Goal: Task Accomplishment & Management: Use online tool/utility

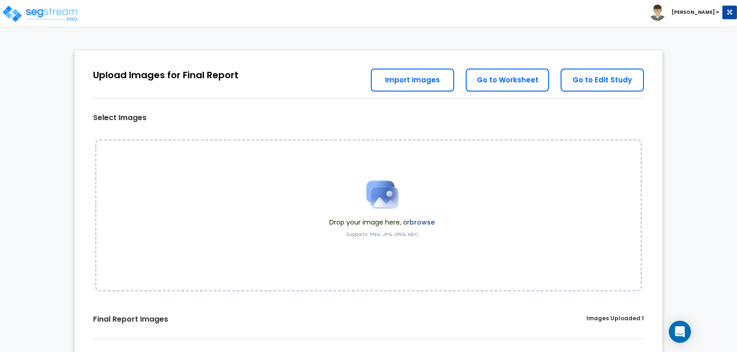
click at [426, 224] on label "browse" at bounding box center [422, 222] width 25 height 9
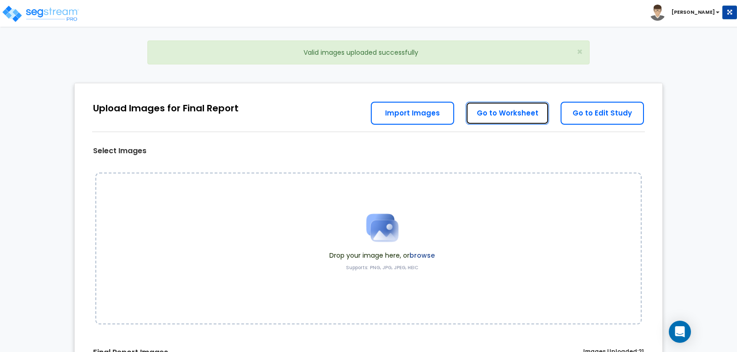
click at [505, 112] on link "Go to Worksheet" at bounding box center [507, 113] width 83 height 23
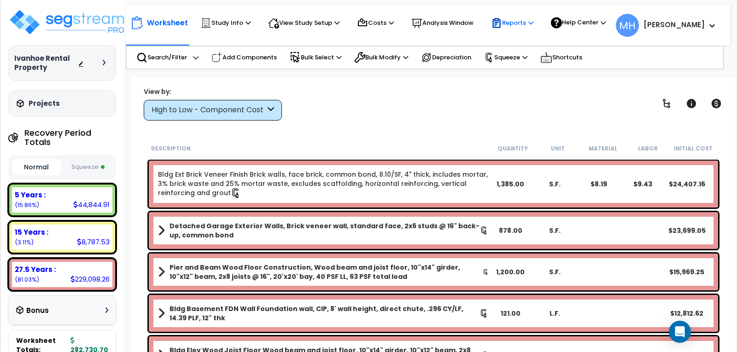
click at [527, 20] on p "Reports" at bounding box center [512, 23] width 42 height 11
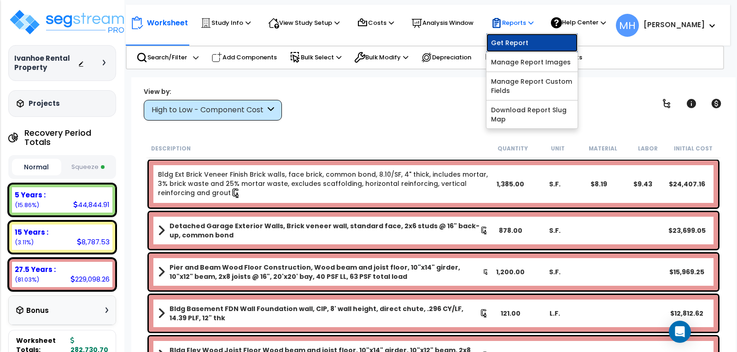
click at [516, 40] on link "Get Report" at bounding box center [531, 43] width 91 height 18
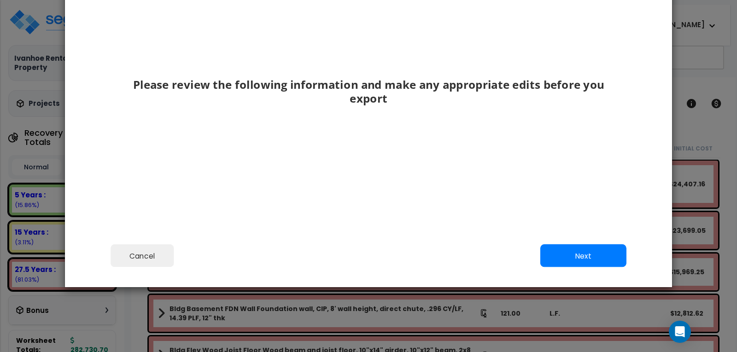
scroll to position [92, 0]
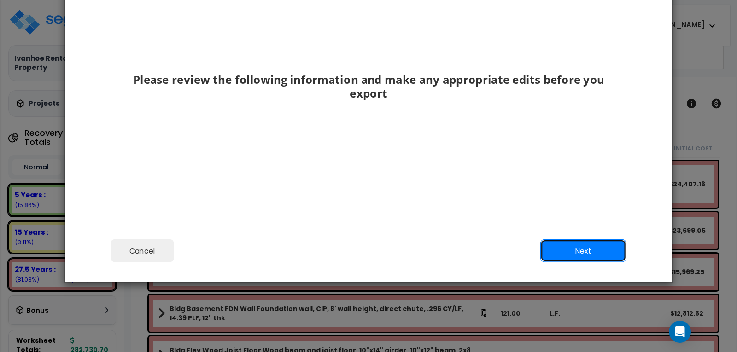
click at [566, 246] on button "Next" at bounding box center [583, 251] width 86 height 23
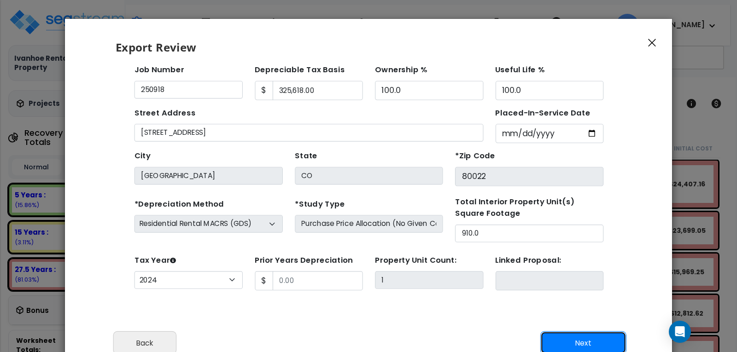
scroll to position [55, 0]
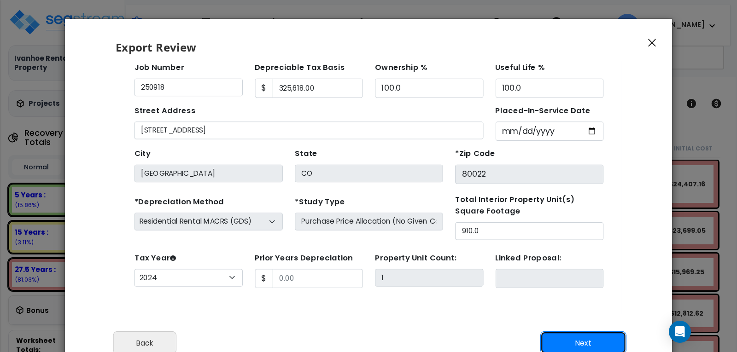
click at [575, 338] on button "Next" at bounding box center [583, 343] width 86 height 23
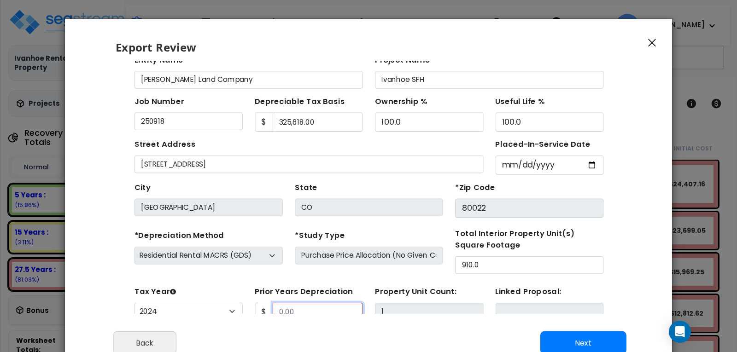
scroll to position [73, 0]
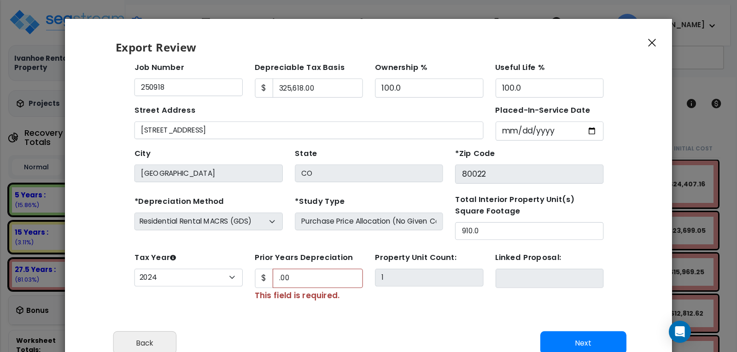
click at [378, 271] on div "Property Unit Count: 1" at bounding box center [401, 252] width 110 height 47
click at [578, 342] on button "Next" at bounding box center [583, 343] width 86 height 23
type input "0"
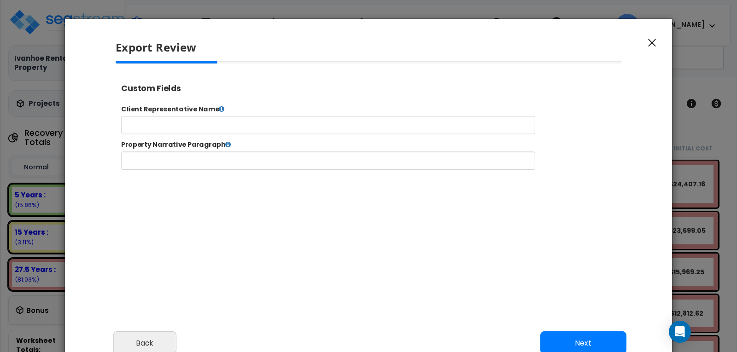
select select "2024"
click at [243, 128] on input "text" at bounding box center [357, 131] width 470 height 21
type input "Brian Margolis"
click at [577, 338] on button "Next" at bounding box center [583, 343] width 86 height 23
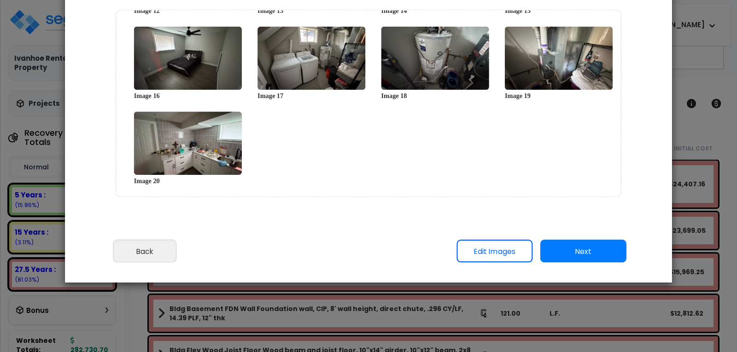
scroll to position [92, 0]
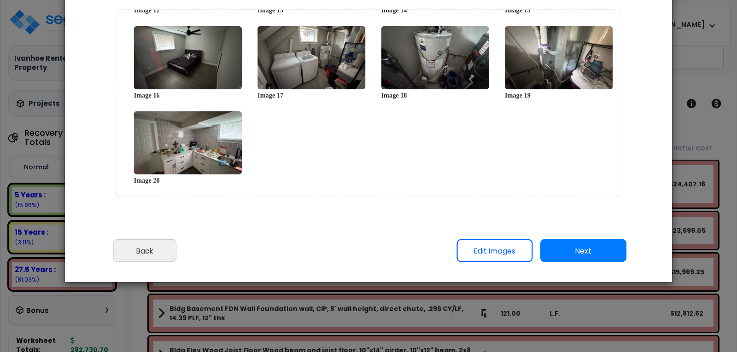
click at [586, 248] on button "Next" at bounding box center [583, 251] width 86 height 23
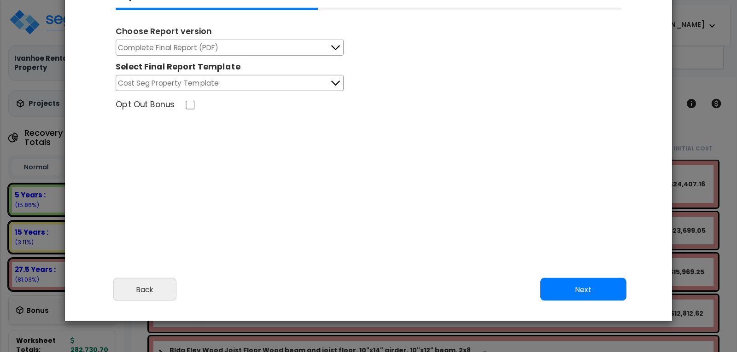
scroll to position [0, 0]
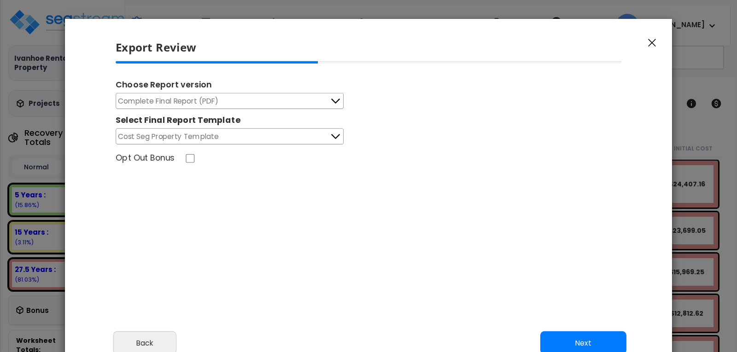
click at [337, 100] on icon at bounding box center [335, 101] width 12 height 12
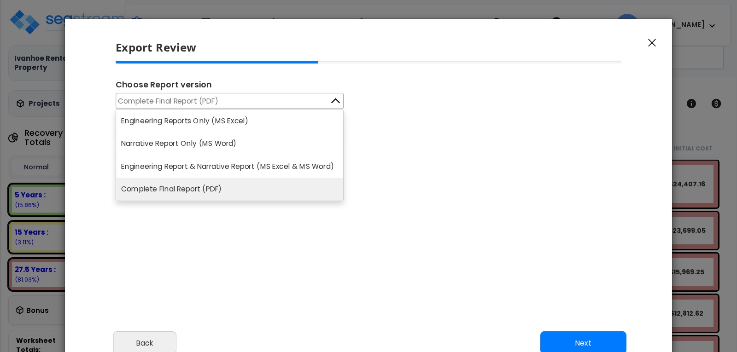
click at [338, 100] on icon at bounding box center [335, 101] width 9 height 5
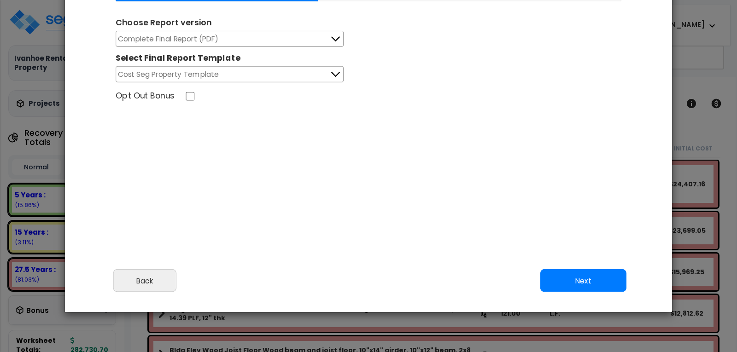
scroll to position [46, 0]
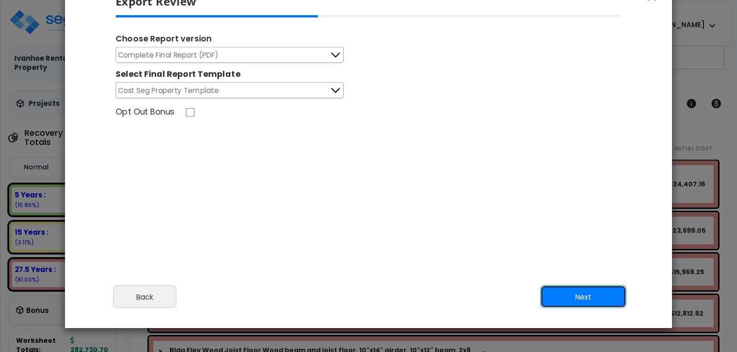
click at [587, 294] on button "Next" at bounding box center [583, 297] width 86 height 23
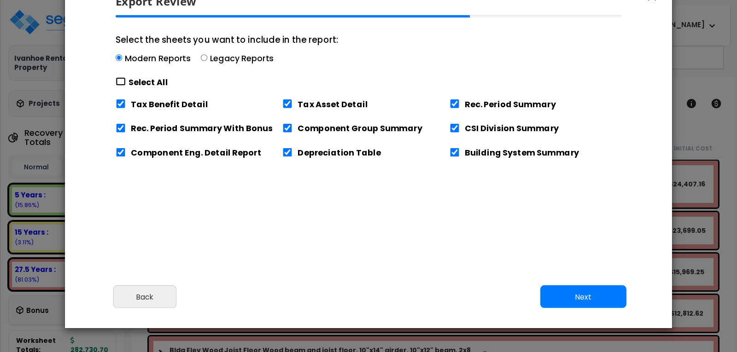
click at [118, 78] on input "Select the sheets you want to include in the report: Modern Reports Legacy Repo…" at bounding box center [121, 81] width 10 height 9
checkbox input "true"
click at [573, 291] on button "Next" at bounding box center [583, 297] width 86 height 23
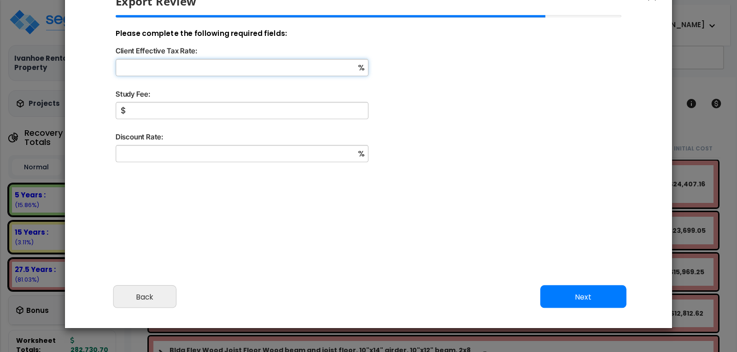
click at [243, 66] on input "Client Effective Tax Rate:" at bounding box center [242, 67] width 253 height 17
type input "30"
click at [177, 111] on input "Study Fee:" at bounding box center [242, 110] width 253 height 17
type input "3,000"
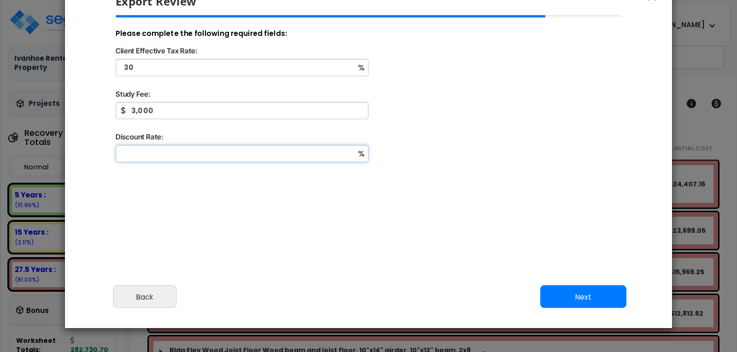
click at [178, 155] on input "Discount Rate:" at bounding box center [242, 153] width 253 height 17
type input "8"
click at [328, 230] on div "Please complete the following required fields: Client Effective Tax Rate: 30 % …" at bounding box center [368, 141] width 521 height 253
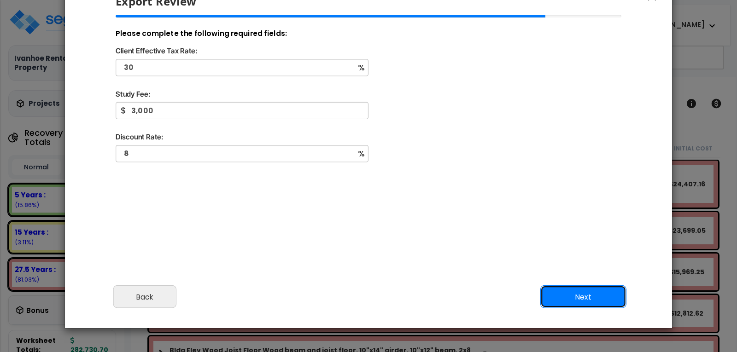
click at [593, 300] on button "Next" at bounding box center [583, 297] width 86 height 23
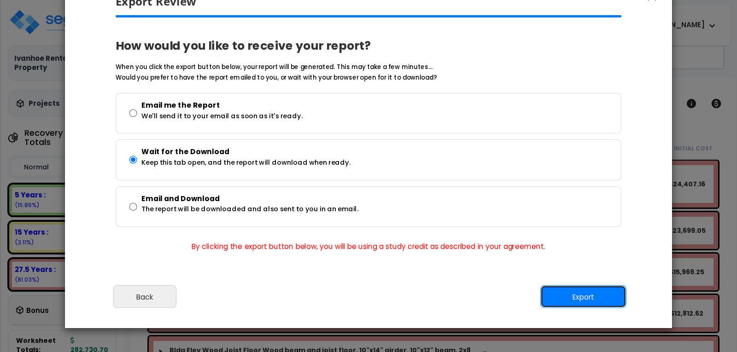
drag, startPoint x: 578, startPoint y: 293, endPoint x: 568, endPoint y: 296, distance: 9.8
click at [568, 296] on button "Export" at bounding box center [583, 297] width 86 height 23
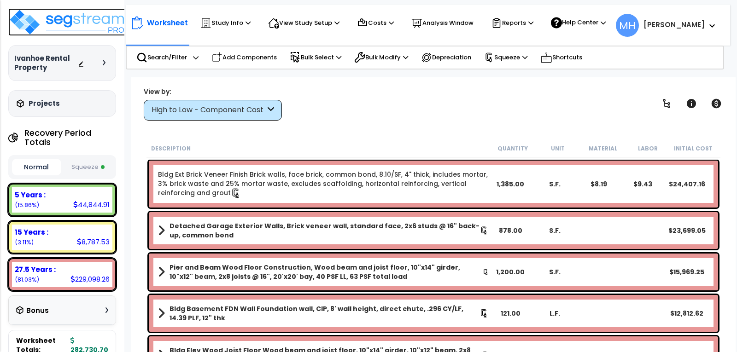
click at [65, 24] on img at bounding box center [68, 22] width 120 height 28
